Goal: Information Seeking & Learning: Learn about a topic

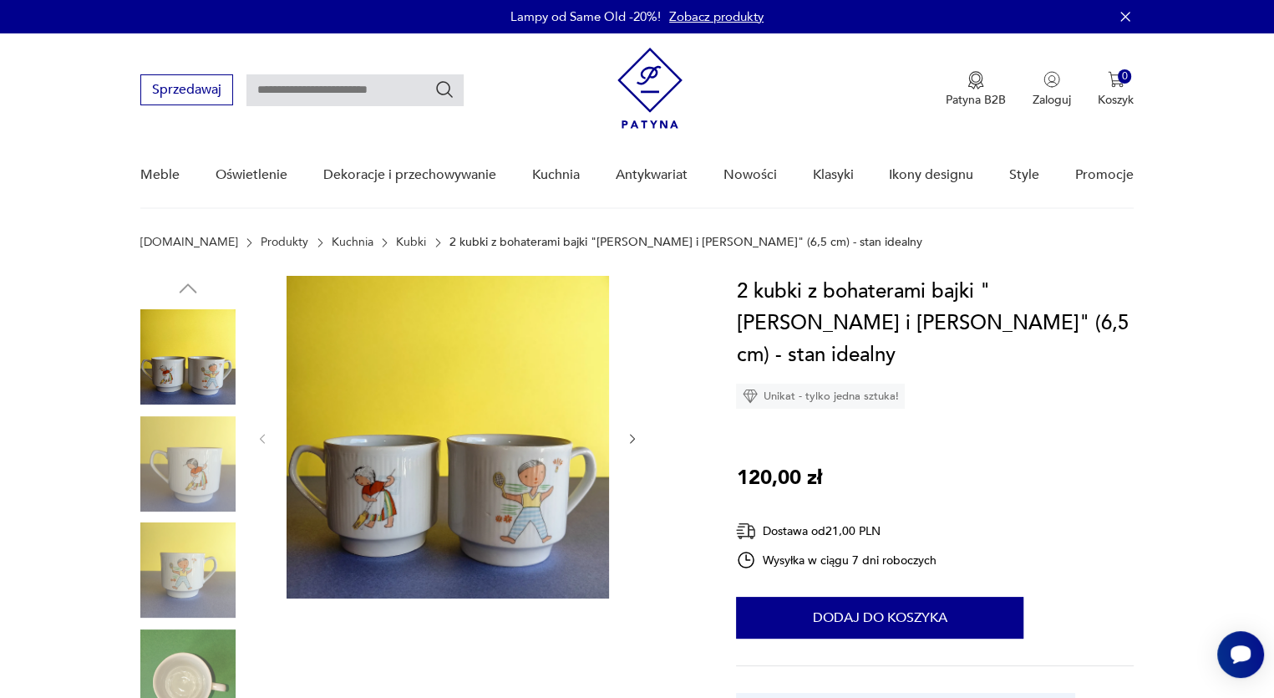
click at [196, 472] on img at bounding box center [187, 463] width 95 height 95
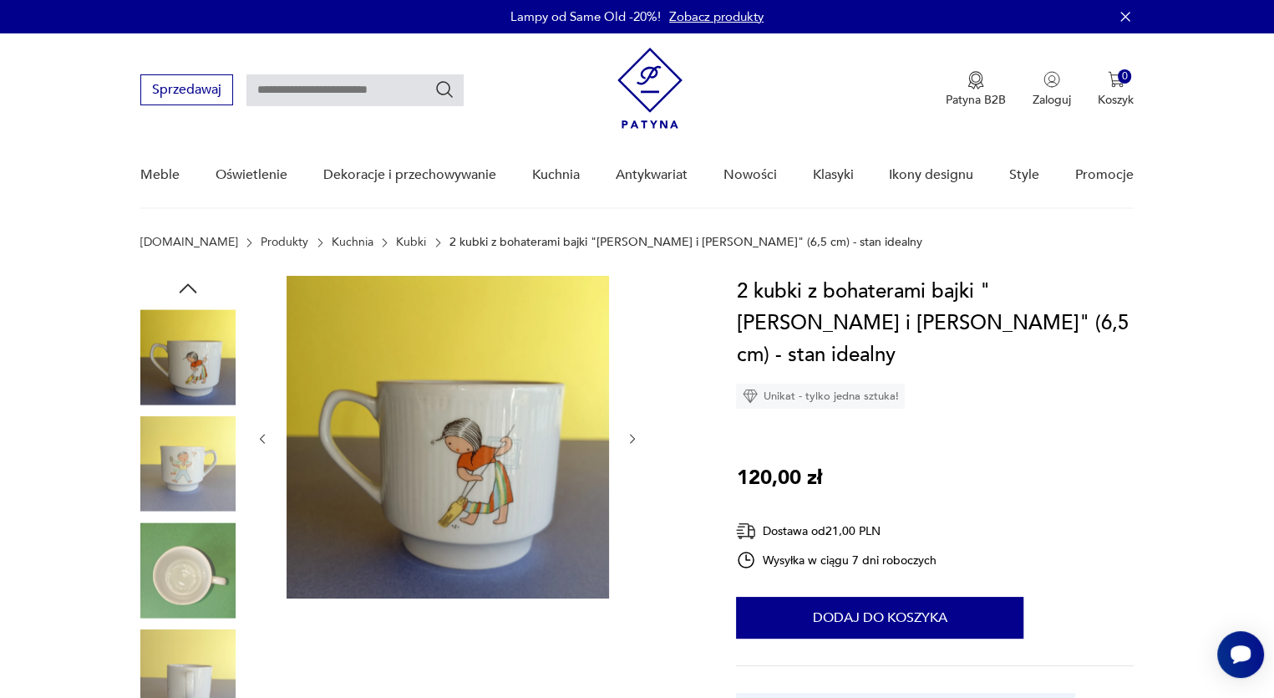
click at [201, 566] on img at bounding box center [187, 569] width 95 height 95
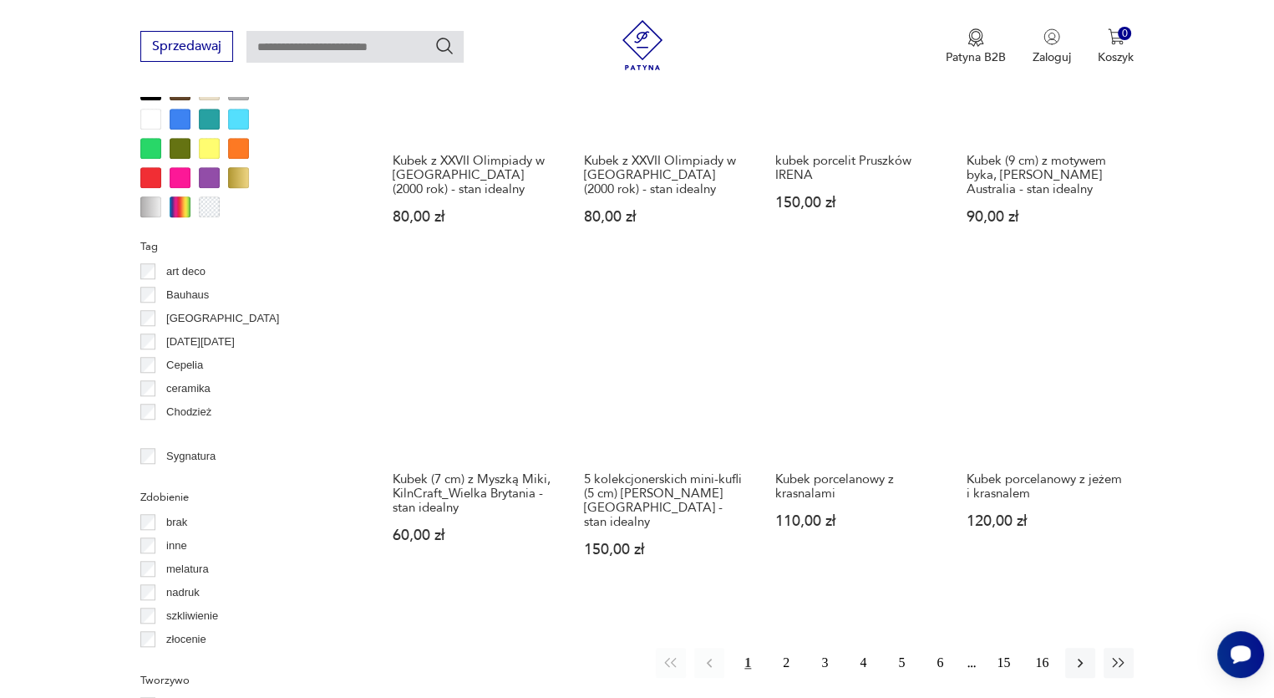
scroll to position [1478, 0]
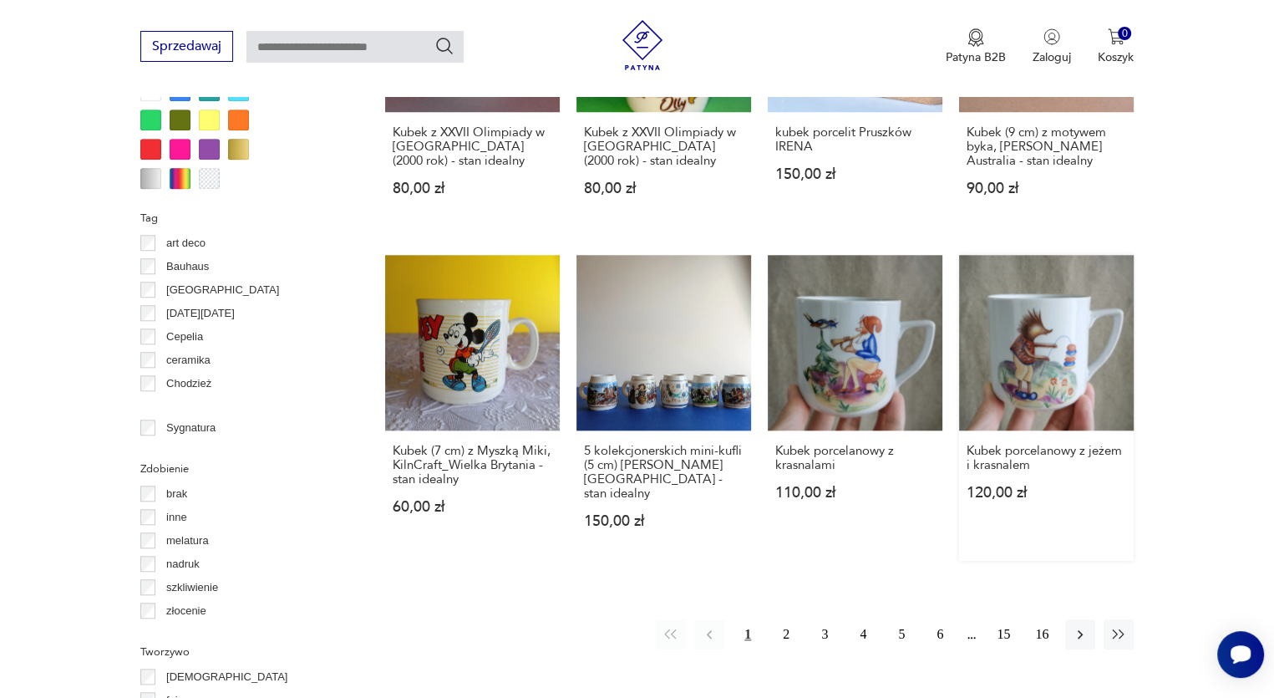
click at [1063, 358] on link "Kubek porcelanowy z jeżem i krasnalem 120,00 zł" at bounding box center [1046, 407] width 175 height 305
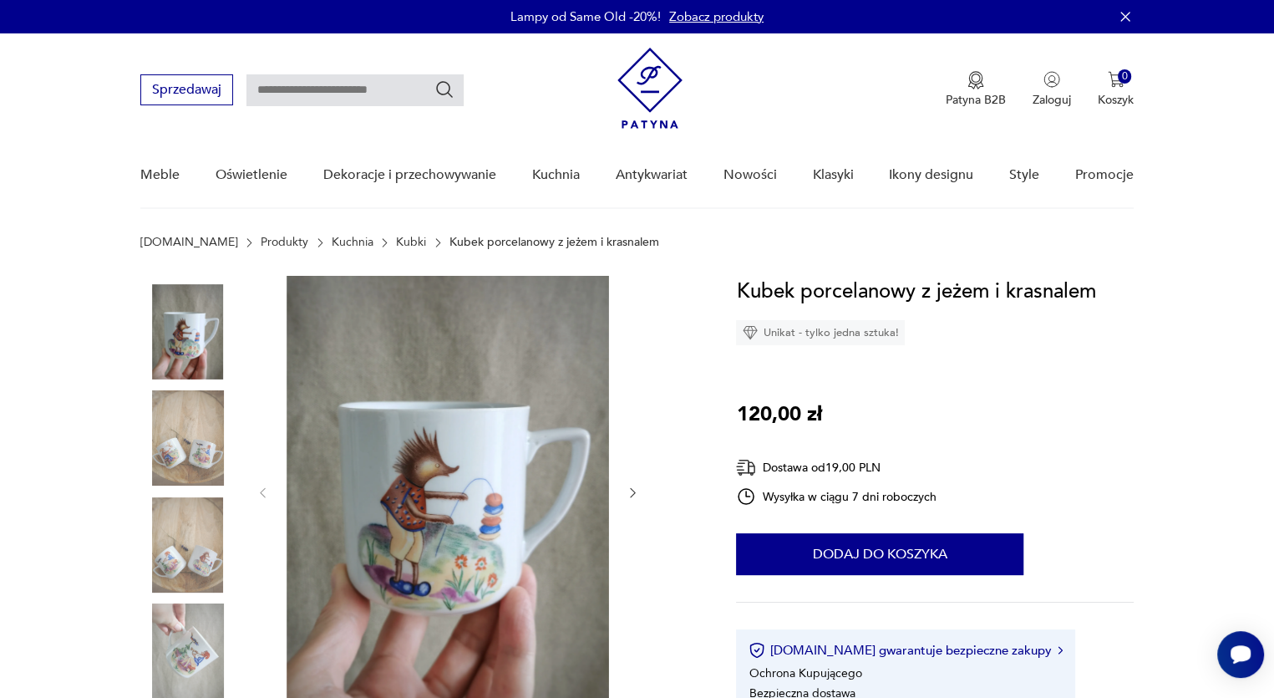
click at [154, 445] on img at bounding box center [187, 437] width 95 height 95
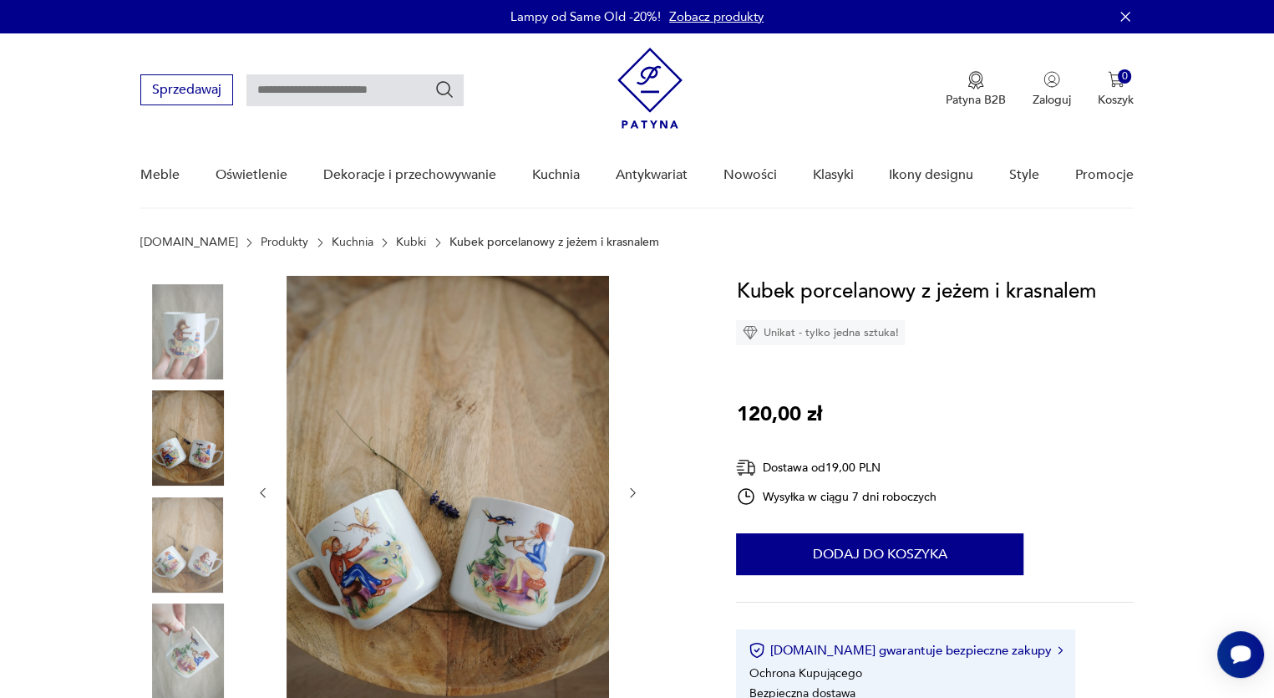
click at [175, 569] on img at bounding box center [187, 544] width 95 height 95
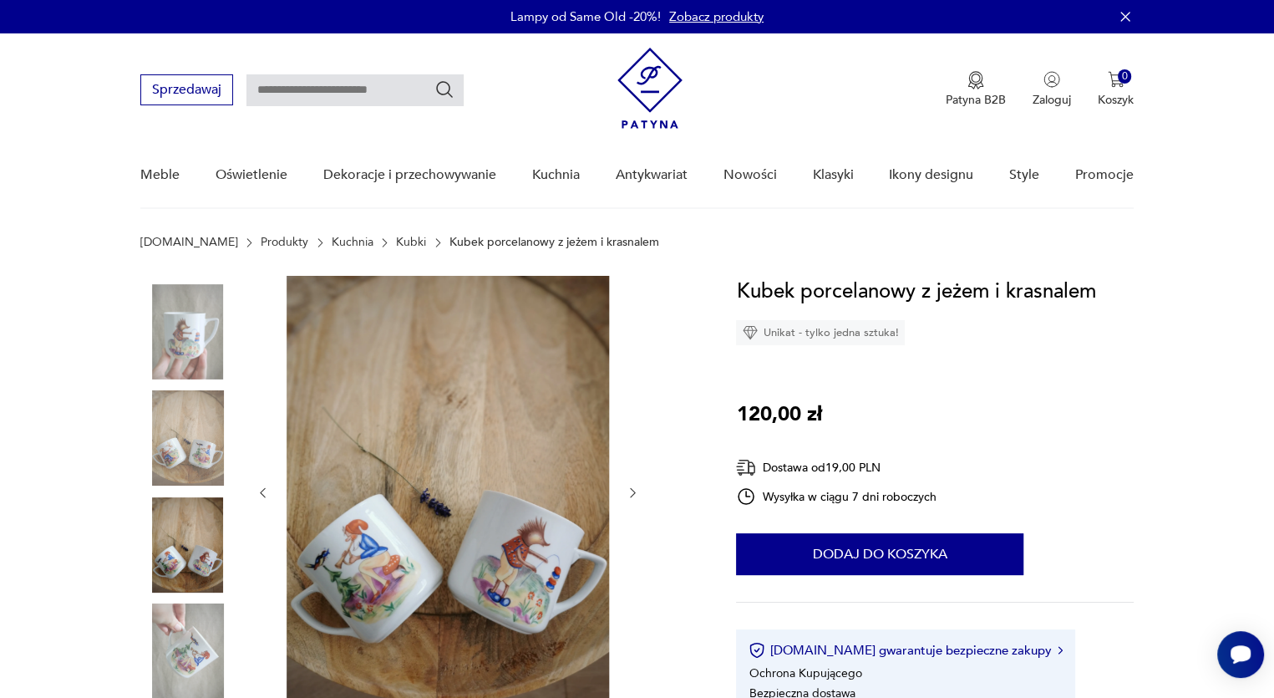
click at [545, 581] on img at bounding box center [448, 491] width 322 height 430
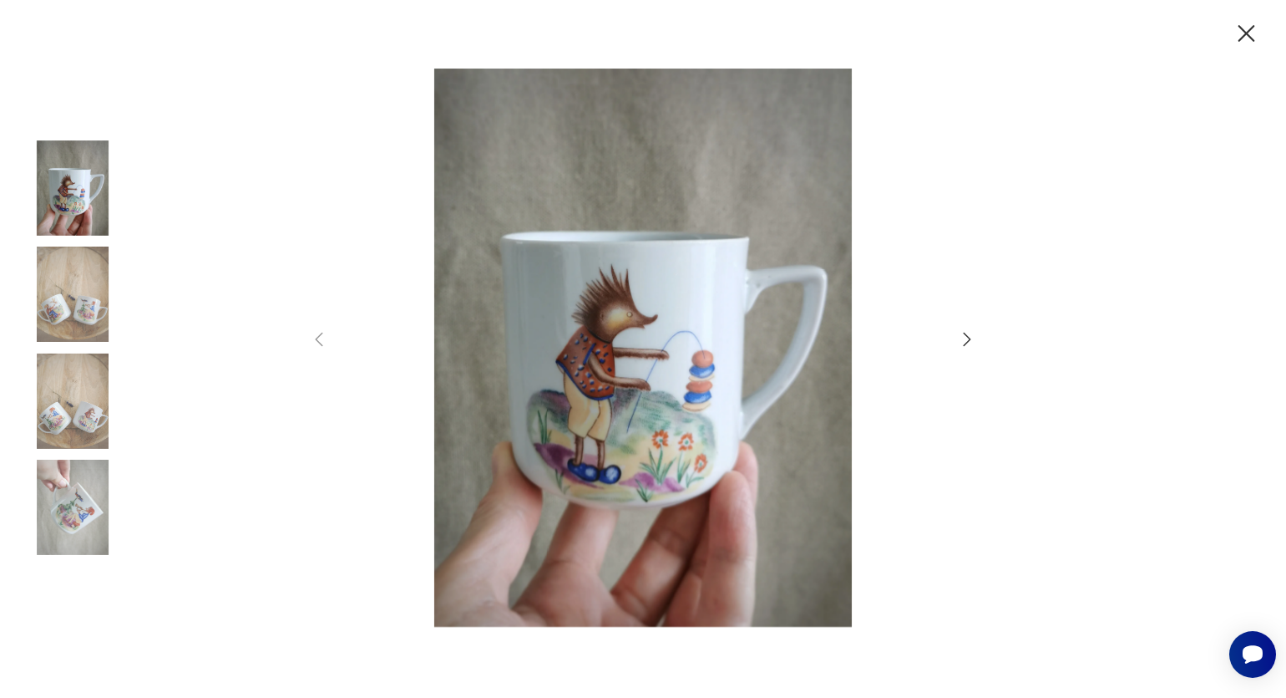
click at [966, 343] on icon "button" at bounding box center [968, 338] width 8 height 13
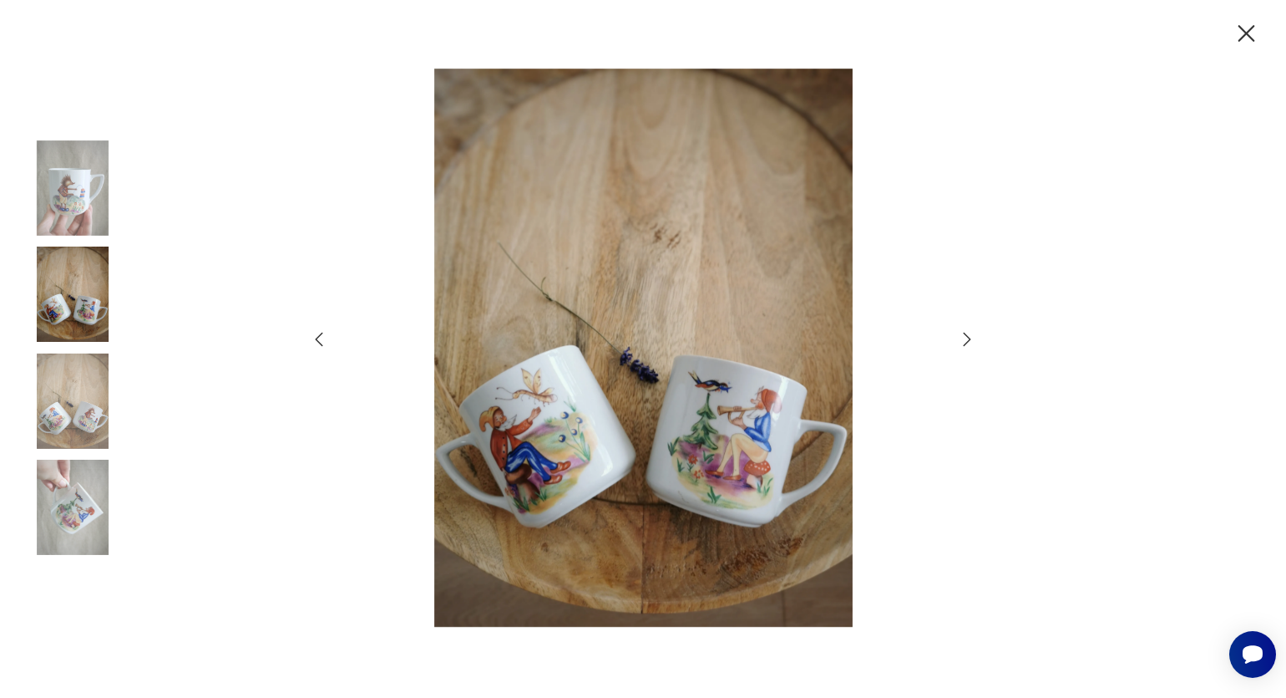
click at [966, 343] on icon "button" at bounding box center [968, 338] width 8 height 13
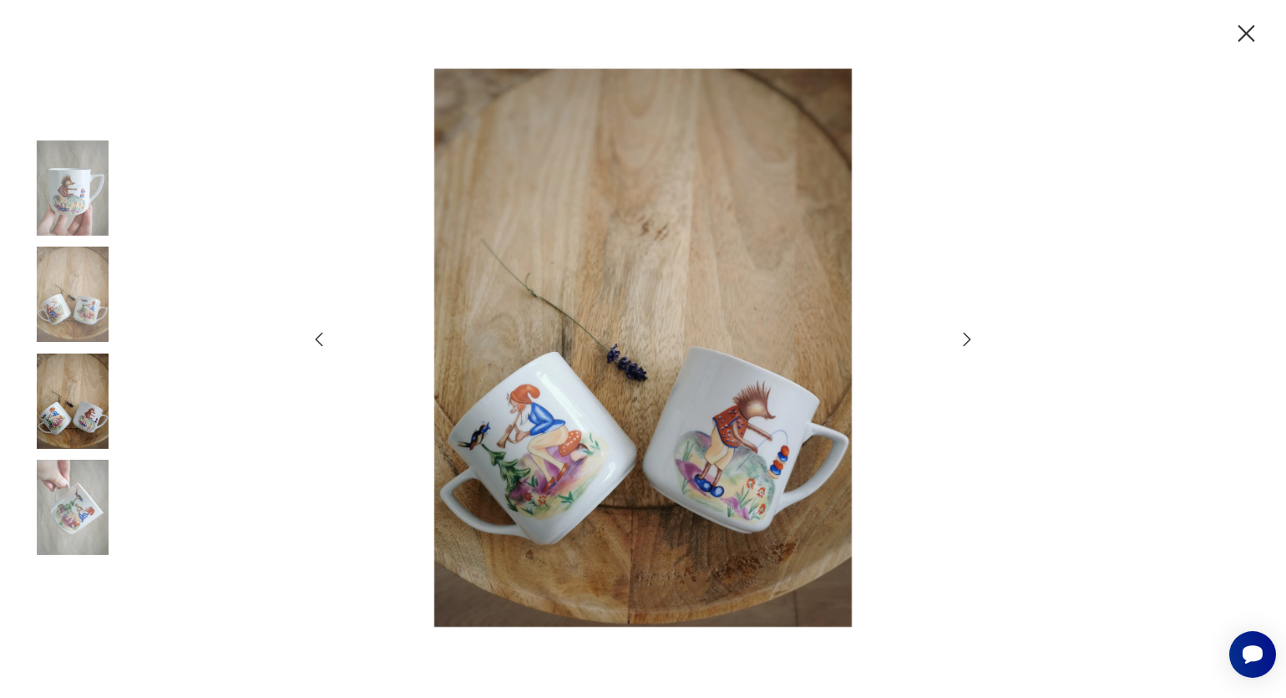
click at [966, 343] on icon "button" at bounding box center [968, 338] width 8 height 13
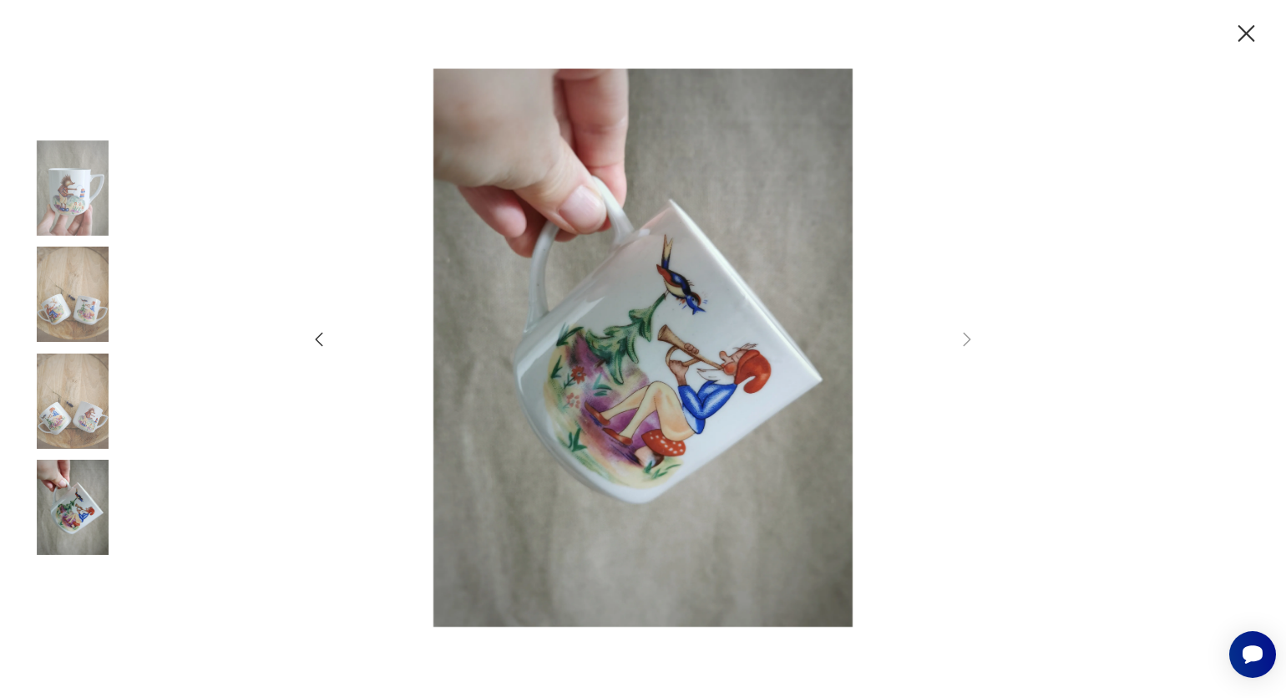
click at [1246, 21] on icon "button" at bounding box center [1246, 33] width 29 height 29
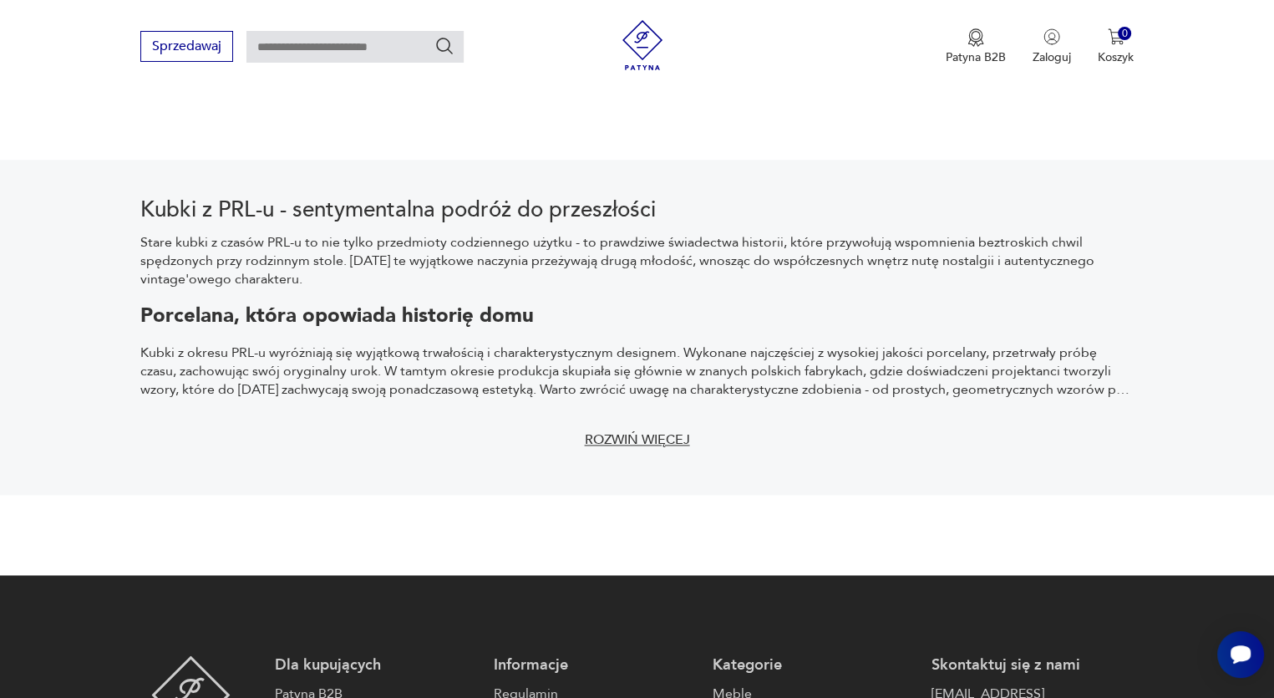
scroll to position [2133, 0]
